Goal: Information Seeking & Learning: Find specific fact

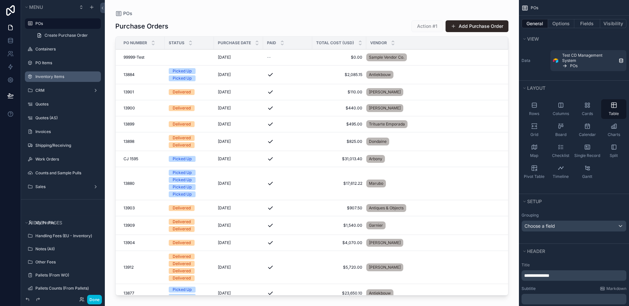
click at [61, 75] on label "Inventory Items" at bounding box center [66, 76] width 62 height 5
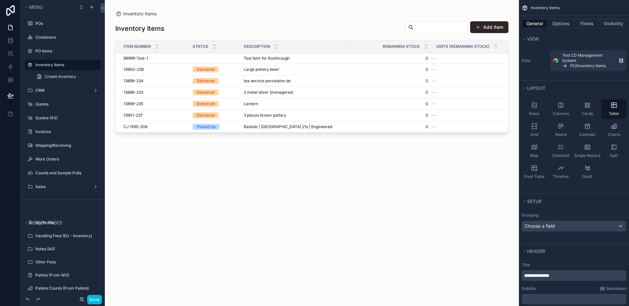
click at [426, 28] on div "scrollable content" at bounding box center [312, 149] width 414 height 298
click at [426, 28] on input "scrollable content" at bounding box center [441, 27] width 54 height 9
type input "******"
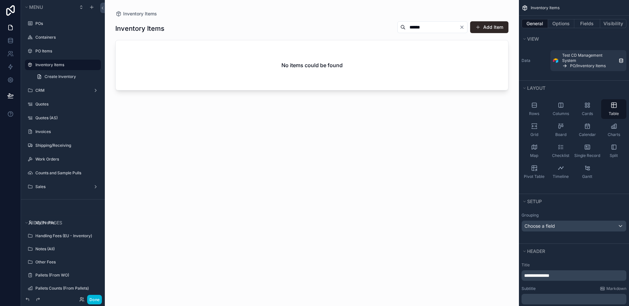
click at [463, 28] on icon "Clear" at bounding box center [461, 27] width 5 height 5
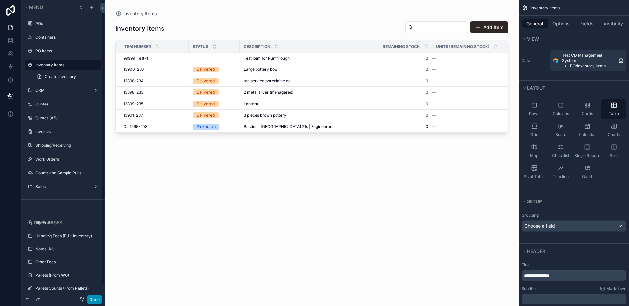
click at [95, 298] on button "Done" at bounding box center [94, 300] width 15 height 10
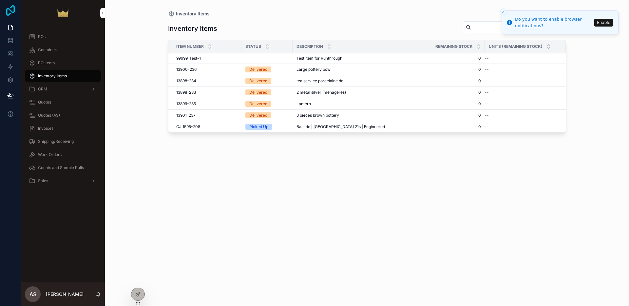
click at [7, 9] on icon at bounding box center [10, 10] width 9 height 10
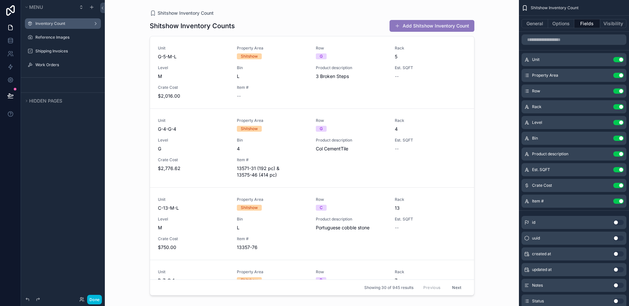
click at [61, 25] on label "Inventory Count" at bounding box center [61, 23] width 52 height 5
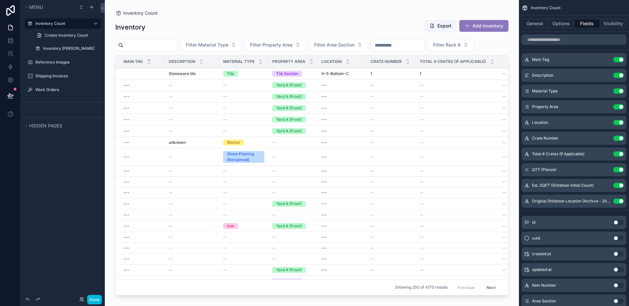
click at [163, 49] on div "scrollable content" at bounding box center [312, 149] width 414 height 298
click at [277, 44] on span "Filter Property Area" at bounding box center [271, 45] width 43 height 7
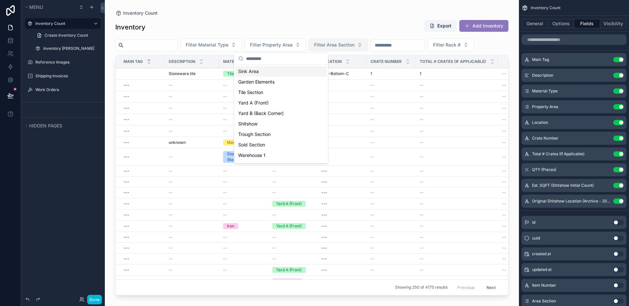
click at [330, 45] on span "Filter Area Section" at bounding box center [334, 45] width 40 height 7
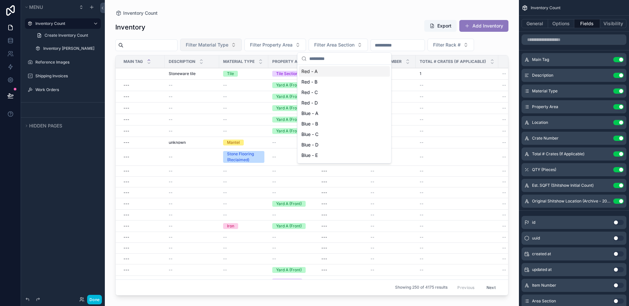
click at [214, 45] on span "Filter Material Type" at bounding box center [207, 45] width 43 height 7
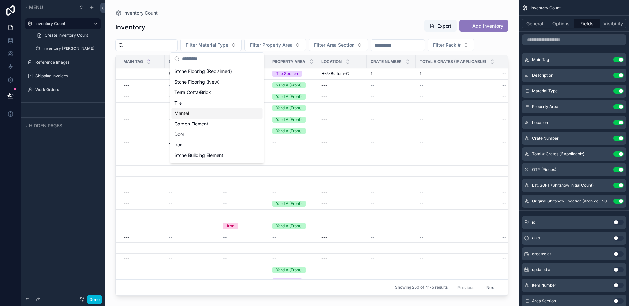
click at [205, 112] on div "Mantel" at bounding box center [217, 113] width 91 height 10
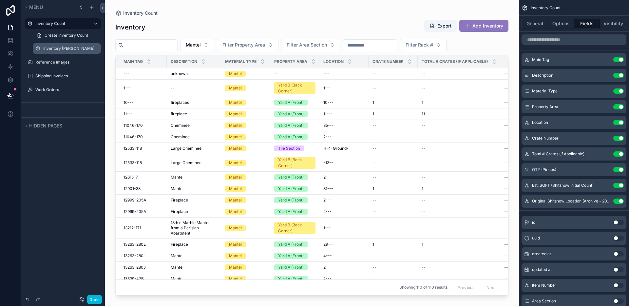
click at [66, 49] on label "Inventory Alex" at bounding box center [70, 48] width 54 height 5
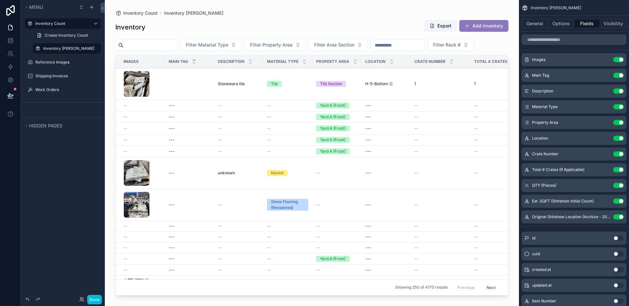
click at [163, 42] on div "scrollable content" at bounding box center [312, 149] width 414 height 298
click at [162, 45] on input "scrollable content" at bounding box center [151, 45] width 54 height 9
type input "******"
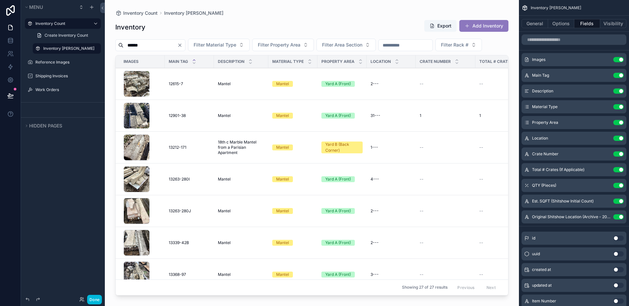
click at [97, 299] on button "Done" at bounding box center [94, 300] width 15 height 10
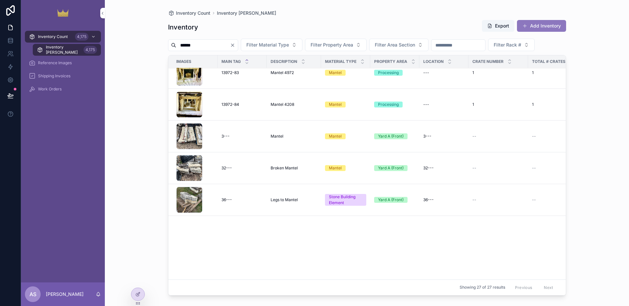
scroll to position [183, 0]
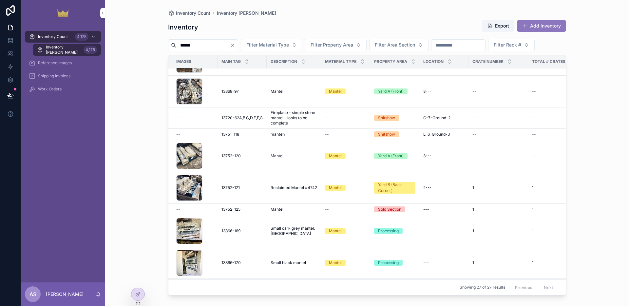
click at [238, 48] on div "******" at bounding box center [203, 45] width 70 height 12
click at [235, 46] on icon "Clear" at bounding box center [232, 45] width 5 height 5
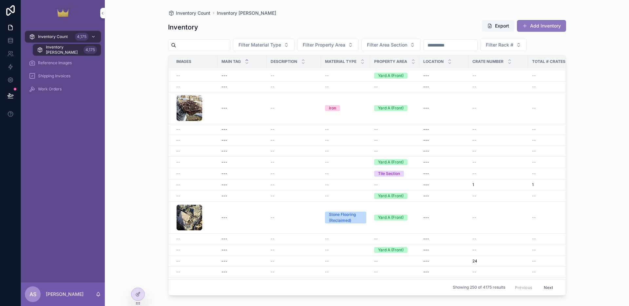
scroll to position [82, 0]
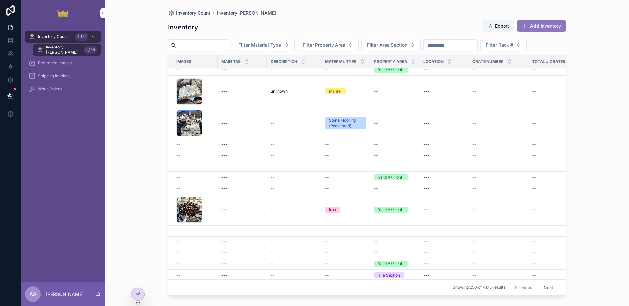
click at [216, 46] on input "scrollable content" at bounding box center [203, 45] width 54 height 9
type input "****"
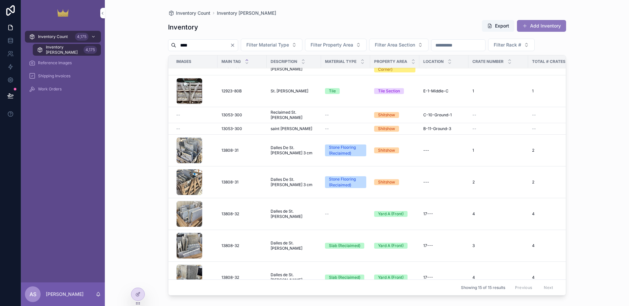
scroll to position [123, 0]
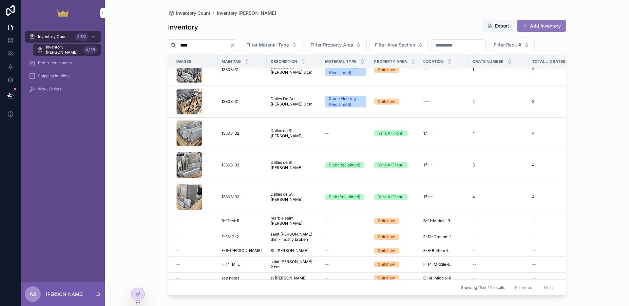
click at [235, 46] on icon "Clear" at bounding box center [232, 45] width 5 height 5
click at [276, 44] on span "Filter Material Type" at bounding box center [260, 45] width 43 height 7
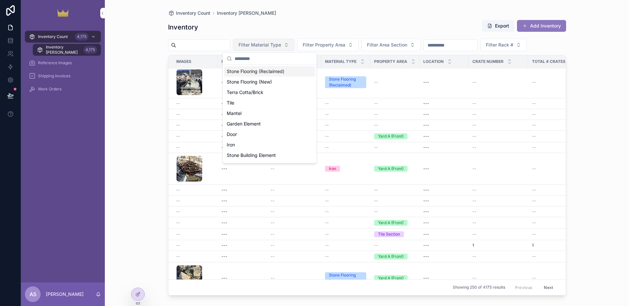
scroll to position [71, 0]
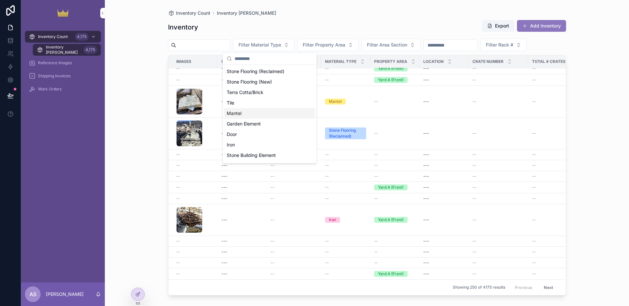
click at [248, 113] on div "Mantel" at bounding box center [269, 113] width 91 height 10
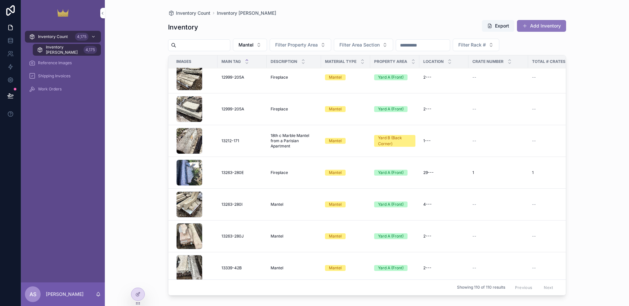
scroll to position [308, 0]
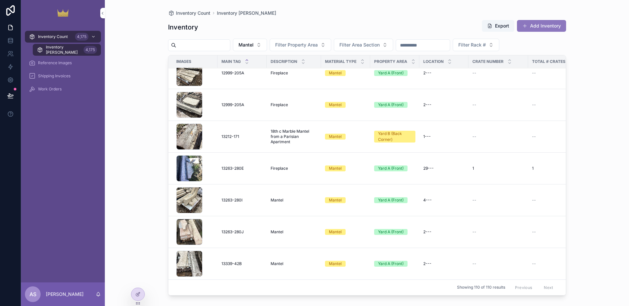
click at [216, 43] on input "scrollable content" at bounding box center [203, 45] width 54 height 9
type input "****"
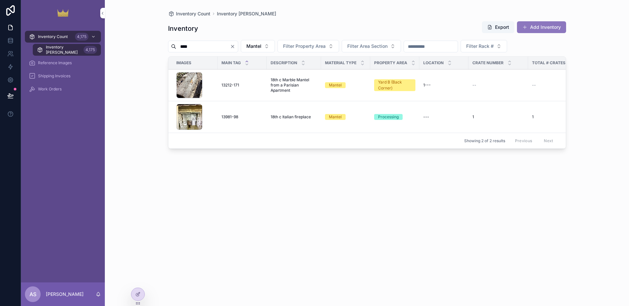
click at [278, 84] on span "18th c Marble Mantel from a Parisian Apartment" at bounding box center [294, 85] width 47 height 16
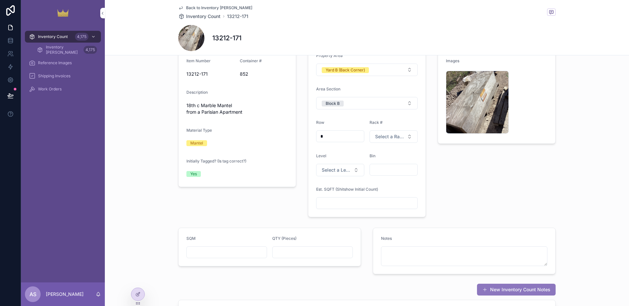
scroll to position [35, 0]
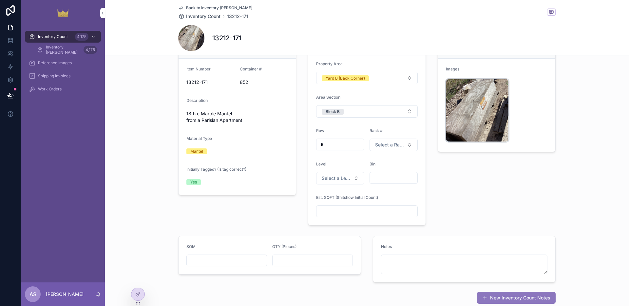
click at [488, 116] on div "image .jpg" at bounding box center [477, 110] width 63 height 63
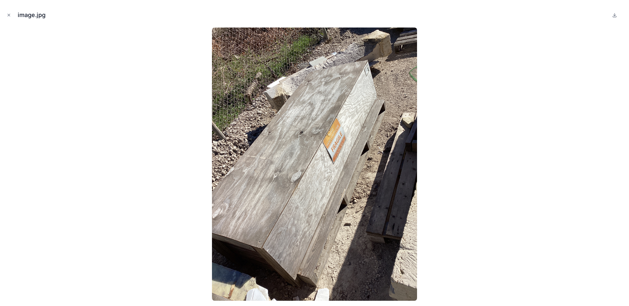
click at [470, 191] on div at bounding box center [314, 164] width 619 height 273
click at [614, 14] on icon at bounding box center [614, 14] width 5 height 5
click at [9, 13] on icon "Close modal" at bounding box center [9, 15] width 5 height 5
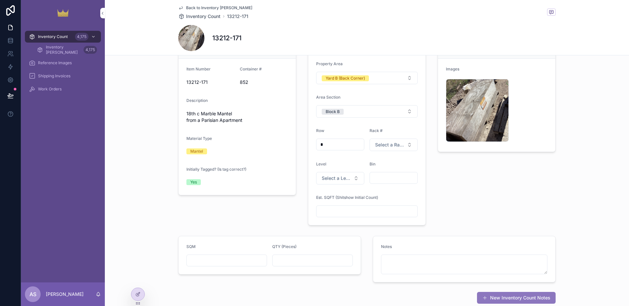
click at [219, 82] on span "13212-171" at bounding box center [210, 82] width 48 height 7
drag, startPoint x: 207, startPoint y: 81, endPoint x: 182, endPoint y: 80, distance: 25.6
click at [182, 80] on form "Item Number 13212-171 Container # 852 Description 18th c Marble Mantel from a P…" at bounding box center [237, 127] width 117 height 136
copy span "13212-171"
click at [156, 87] on div "Edit Item Number 13212-171 Container # 852 Description 18th c Marble Mantel fro…" at bounding box center [367, 128] width 524 height 200
